Goal: Go to known website: Access a specific website the user already knows

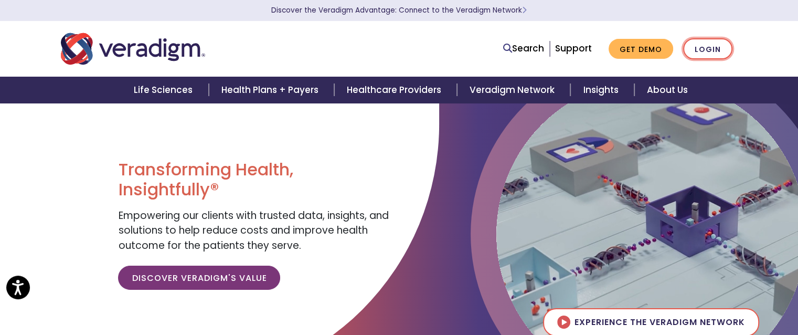
click at [684, 54] on link "Login" at bounding box center [708, 49] width 49 height 22
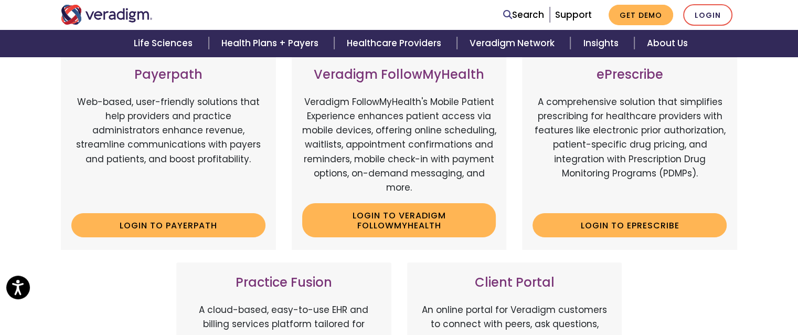
scroll to position [168, 0]
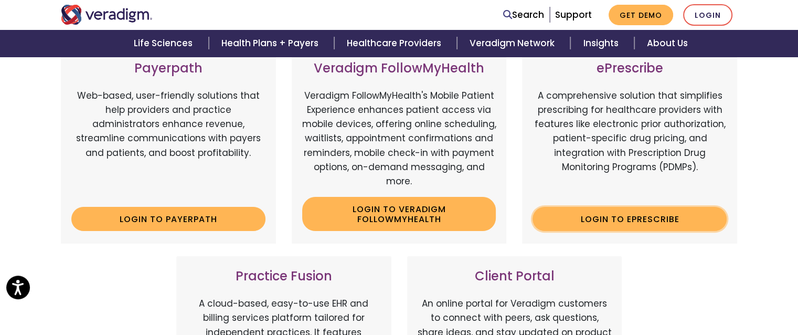
click at [605, 231] on link "Login to ePrescribe" at bounding box center [630, 219] width 194 height 24
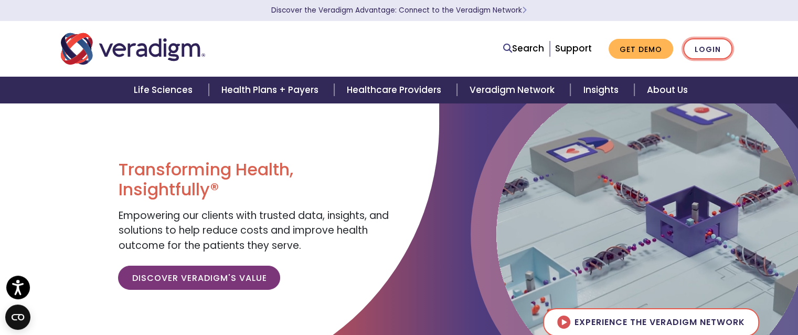
click at [684, 49] on link "Login" at bounding box center [708, 49] width 49 height 22
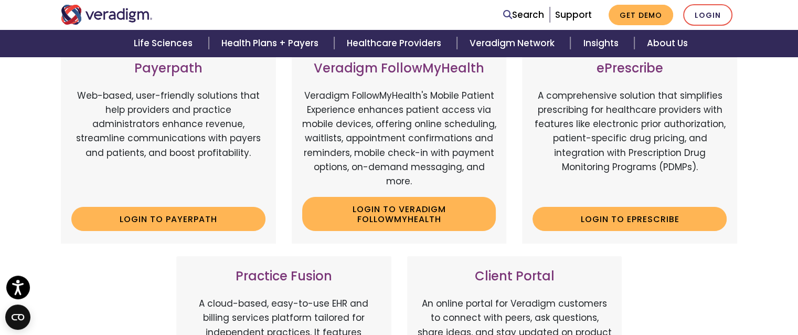
scroll to position [203, 0]
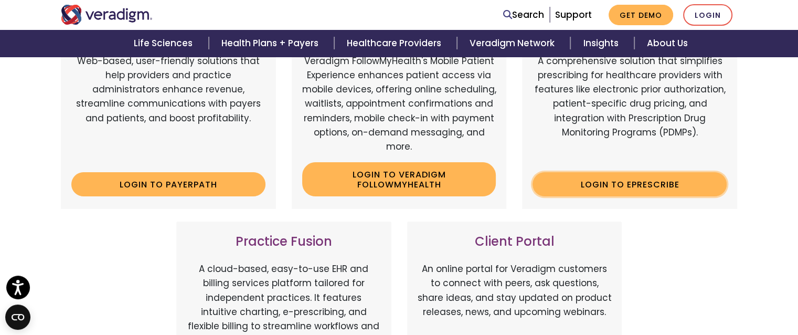
click at [580, 196] on link "Login to ePrescribe" at bounding box center [630, 184] width 194 height 24
